Goal: Transaction & Acquisition: Purchase product/service

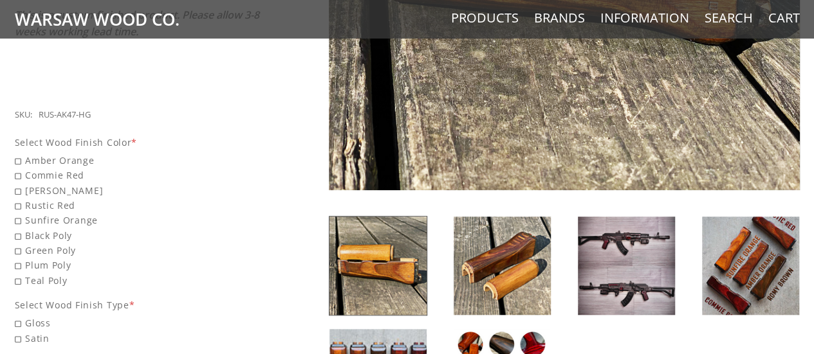
scroll to position [471, 0]
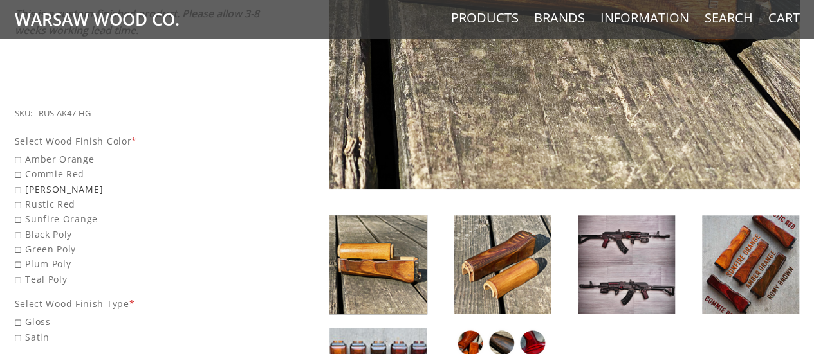
click at [19, 182] on span "[PERSON_NAME]" at bounding box center [138, 189] width 246 height 15
click at [19, 182] on input "[PERSON_NAME]" at bounding box center [105, 182] width 180 height 1
radio input "true"
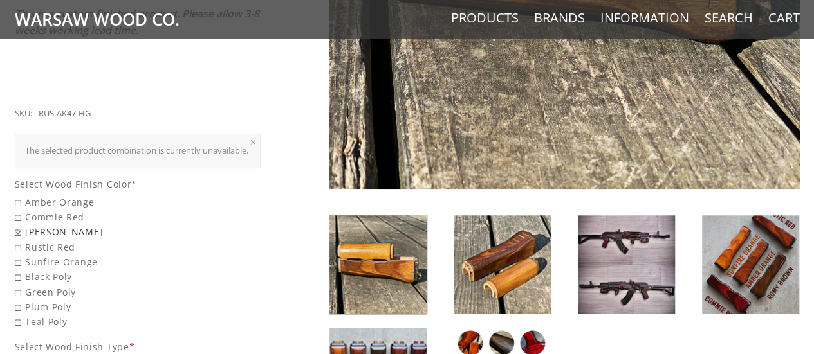
click at [17, 230] on span "[PERSON_NAME]" at bounding box center [138, 231] width 246 height 15
click at [17, 225] on input "[PERSON_NAME]" at bounding box center [105, 224] width 180 height 1
click at [17, 230] on span "[PERSON_NAME]" at bounding box center [138, 231] width 246 height 15
click at [17, 225] on input "[PERSON_NAME]" at bounding box center [105, 224] width 180 height 1
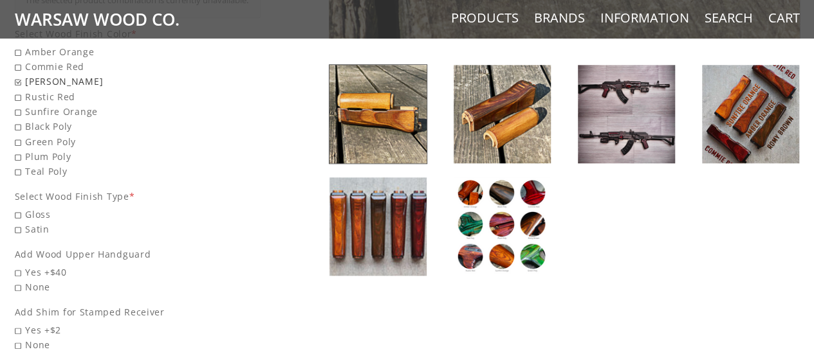
scroll to position [623, 0]
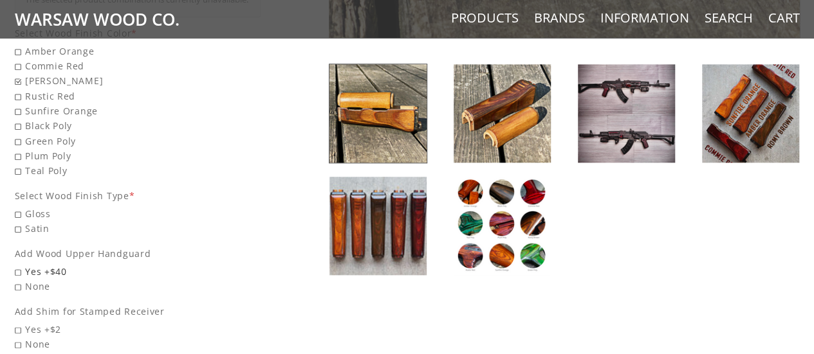
click at [18, 269] on span "Yes +$40" at bounding box center [138, 271] width 246 height 15
click at [18, 265] on input "Yes +$40" at bounding box center [105, 264] width 180 height 1
radio input "true"
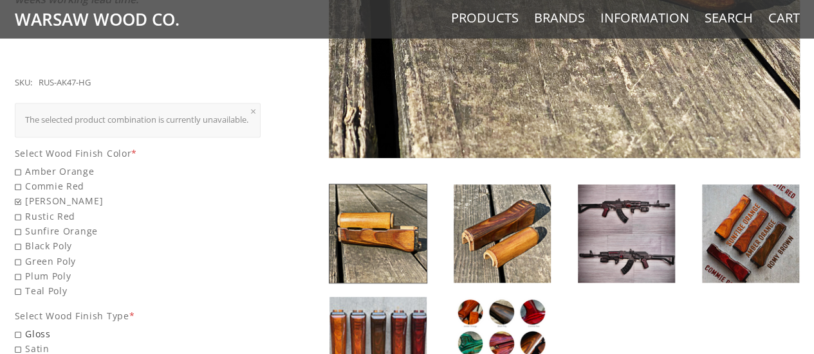
scroll to position [504, 0]
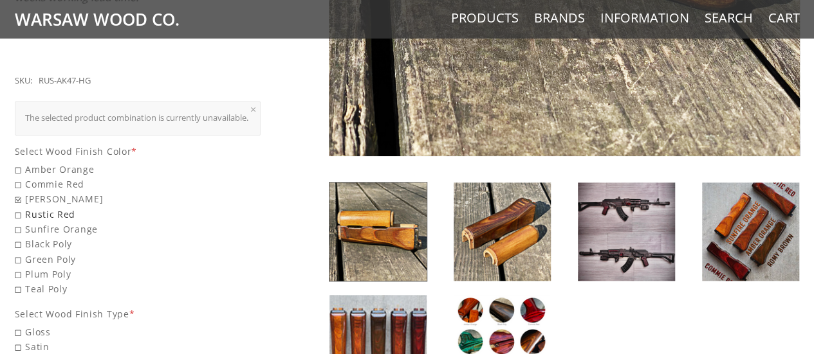
click at [19, 209] on span "Rustic Red" at bounding box center [138, 214] width 246 height 15
click at [19, 208] on input "Rustic Red" at bounding box center [105, 207] width 180 height 1
radio input "true"
click at [30, 166] on span "Amber Orange" at bounding box center [138, 169] width 246 height 15
click at [30, 163] on input "Amber Orange" at bounding box center [105, 162] width 180 height 1
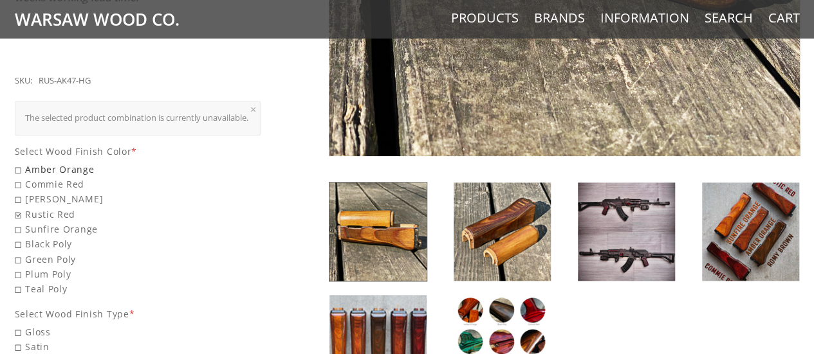
radio input "true"
click at [598, 215] on img at bounding box center [626, 232] width 97 height 98
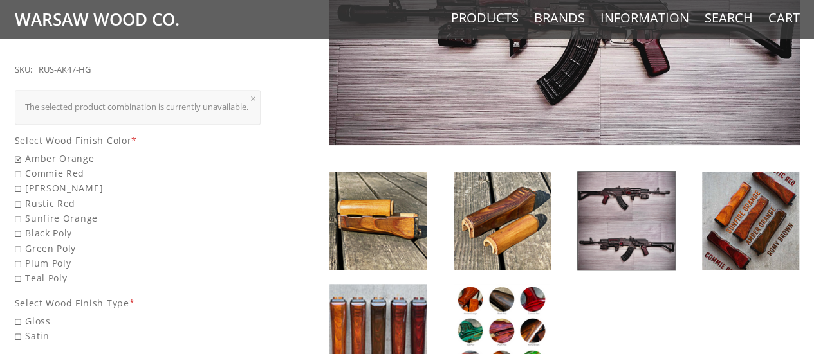
scroll to position [518, 0]
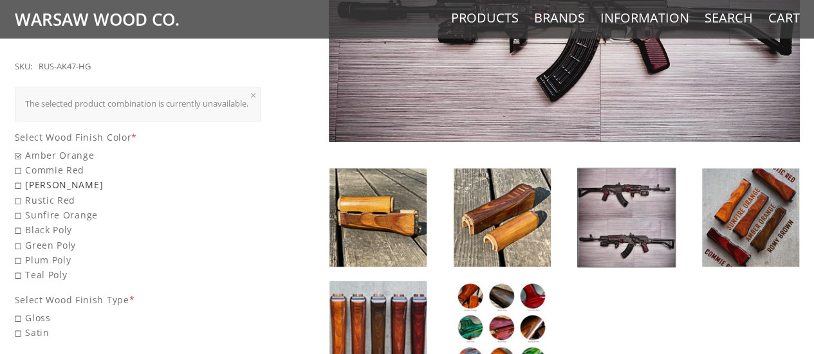
click at [19, 182] on span "[PERSON_NAME]" at bounding box center [138, 185] width 246 height 15
click at [19, 178] on input "[PERSON_NAME]" at bounding box center [105, 178] width 180 height 1
radio input "true"
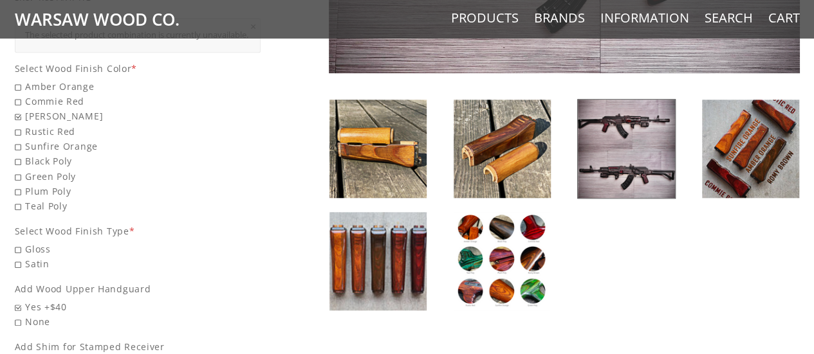
scroll to position [590, 0]
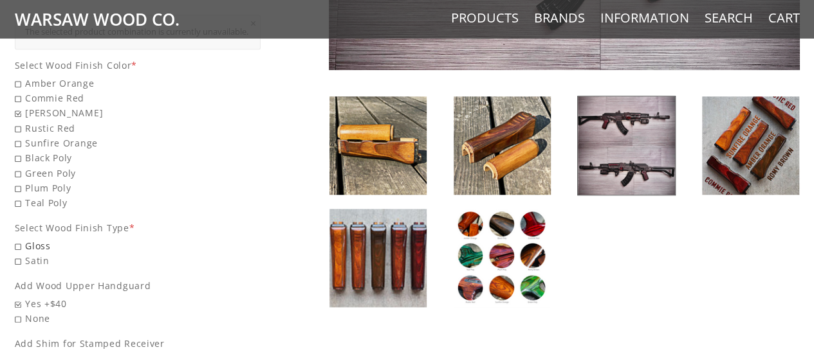
click at [17, 243] on span "Gloss" at bounding box center [138, 246] width 246 height 15
click at [17, 239] on input "Gloss" at bounding box center [105, 239] width 180 height 1
radio input "true"
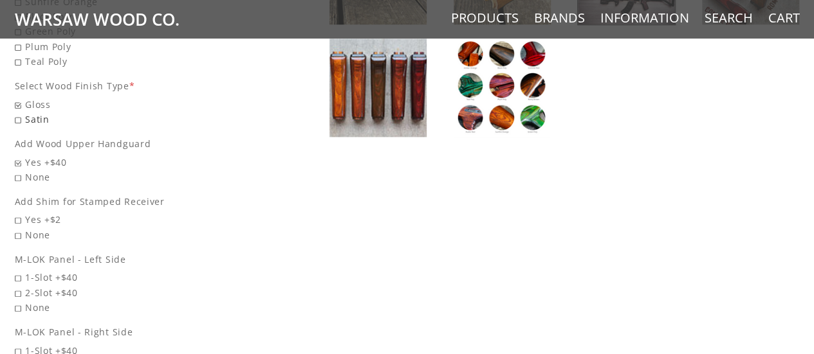
scroll to position [762, 0]
click at [22, 230] on span "None" at bounding box center [138, 234] width 246 height 15
click at [22, 228] on input "None" at bounding box center [105, 227] width 180 height 1
radio input "true"
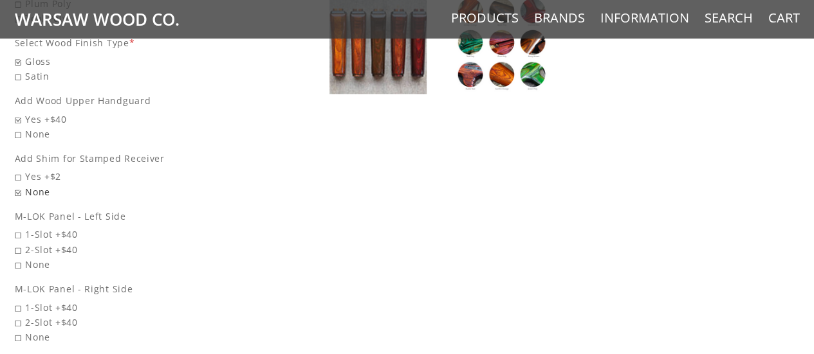
scroll to position [808, 0]
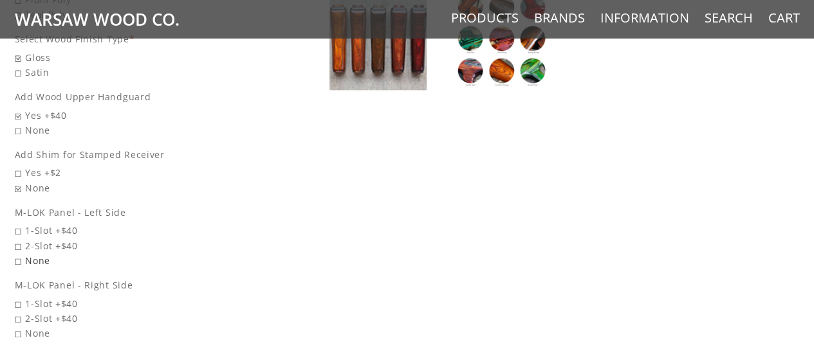
click at [19, 259] on span "None" at bounding box center [138, 260] width 246 height 15
click at [19, 254] on input "None" at bounding box center [105, 253] width 180 height 1
radio input "true"
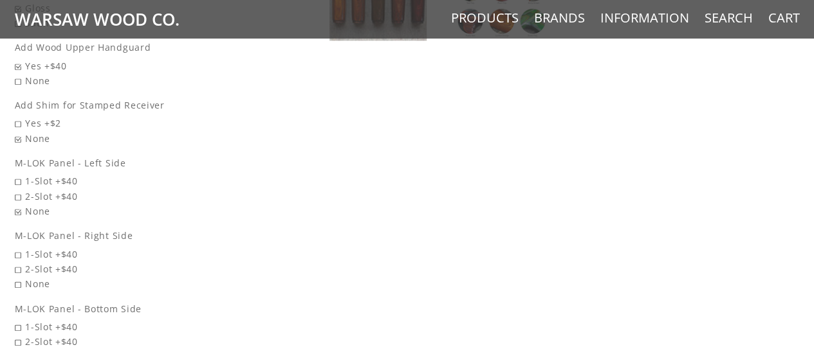
scroll to position [866, 0]
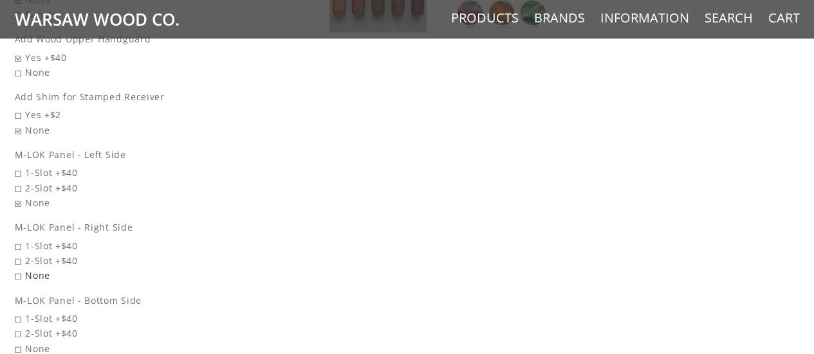
click at [17, 273] on span "None" at bounding box center [138, 275] width 246 height 15
click at [17, 269] on input "None" at bounding box center [105, 268] width 180 height 1
radio input "true"
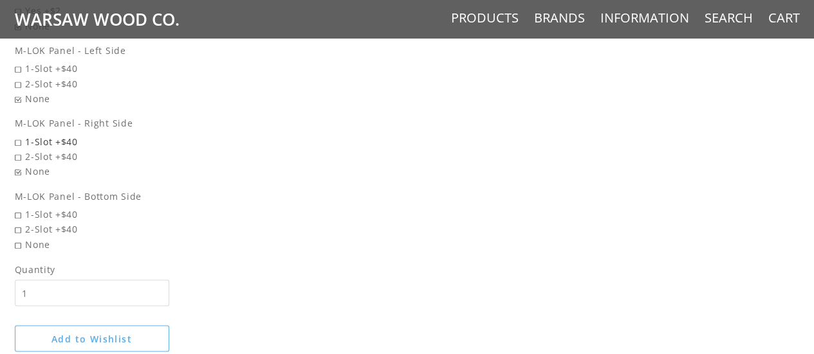
scroll to position [971, 0]
click at [21, 241] on span "None" at bounding box center [138, 244] width 246 height 15
click at [21, 237] on input "None" at bounding box center [105, 237] width 180 height 1
radio input "true"
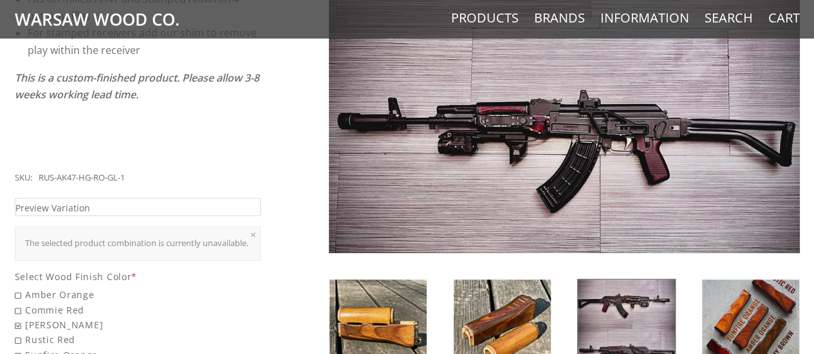
scroll to position [406, 0]
